Goal: Find specific page/section: Find specific page/section

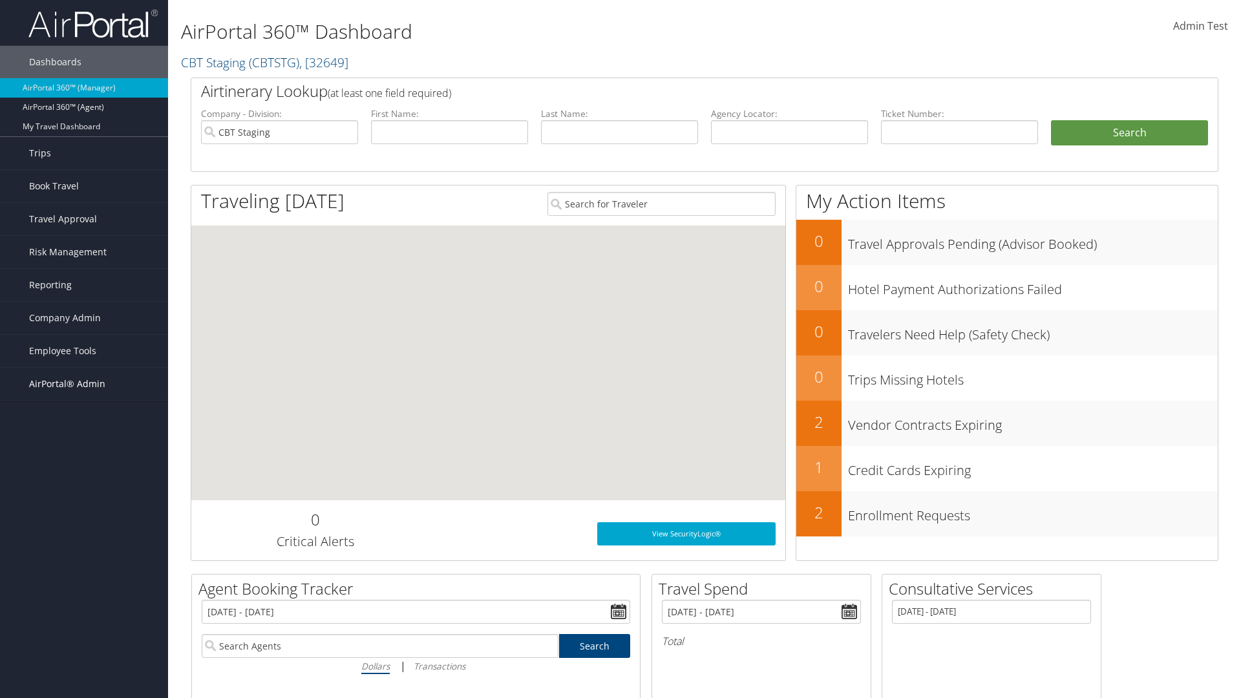
click at [84, 384] on span "AirPortal® Admin" at bounding box center [67, 384] width 76 height 32
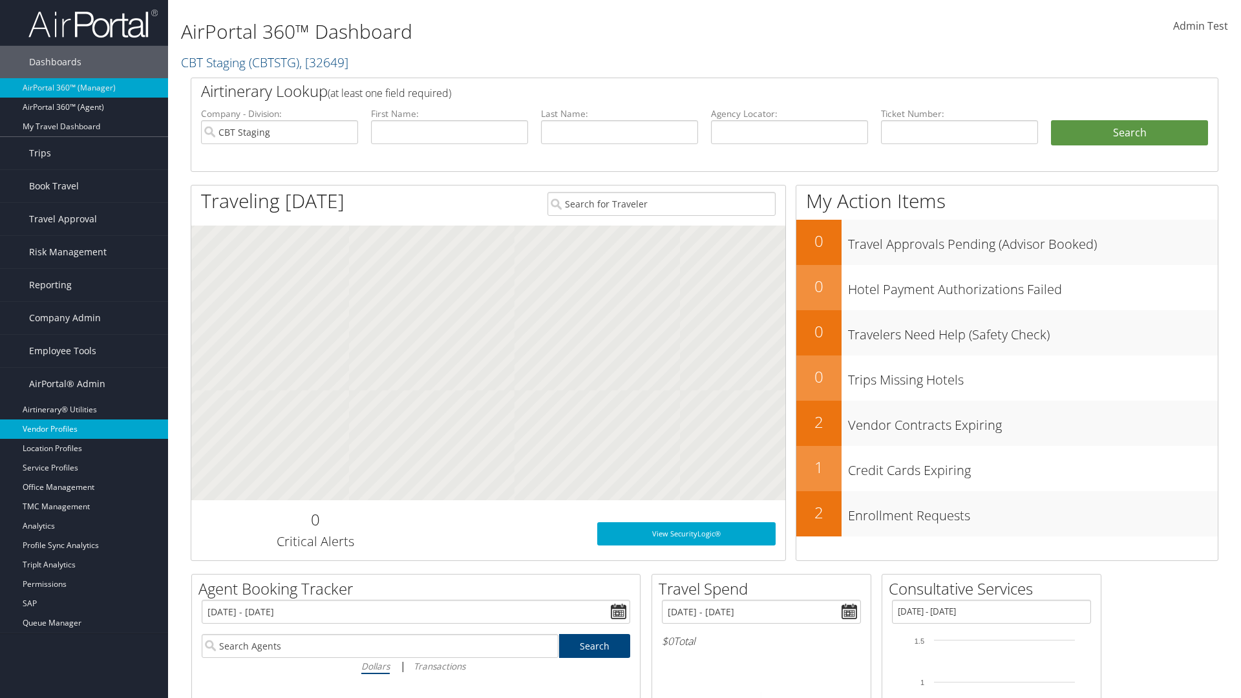
click at [84, 429] on link "Vendor Profiles" at bounding box center [84, 429] width 168 height 19
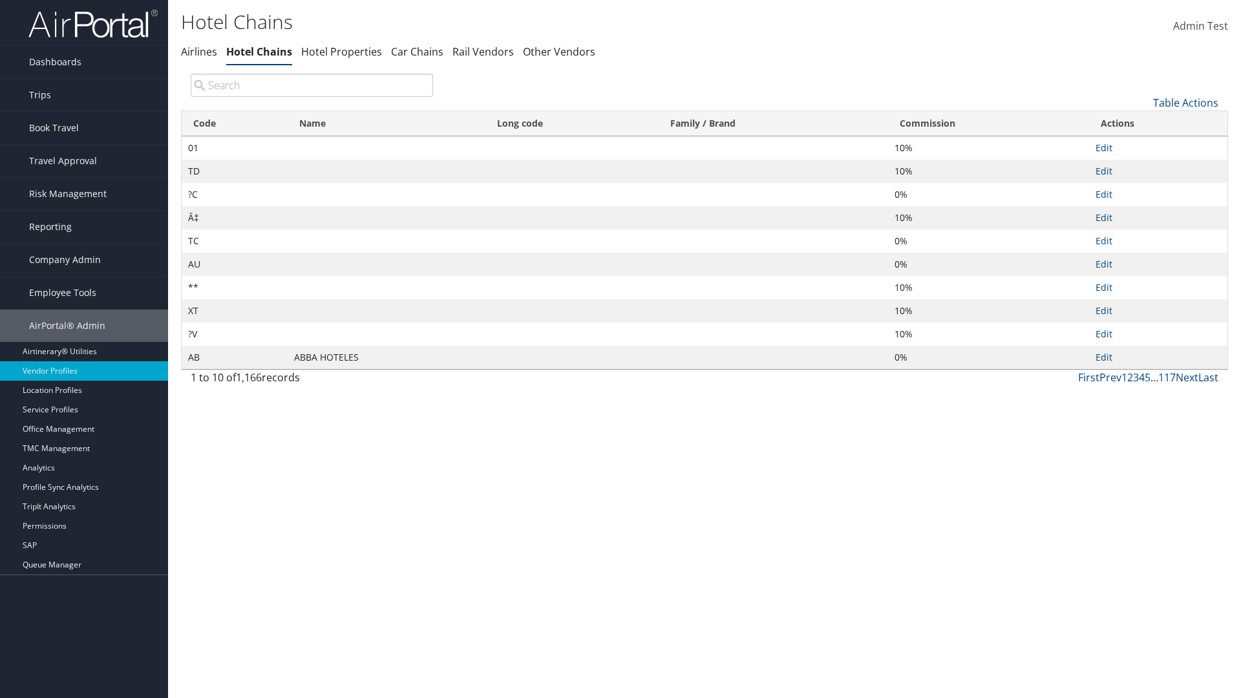
type input "ABBA HOTELES"
